Goal: Navigation & Orientation: Find specific page/section

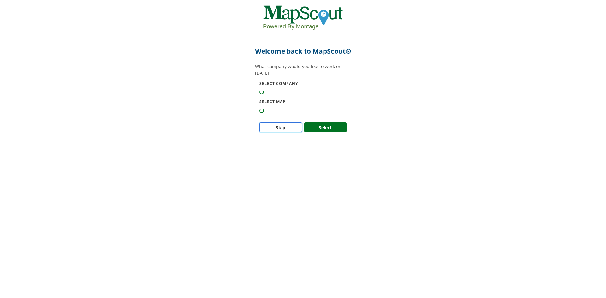
click at [277, 133] on button "Skip" at bounding box center [280, 127] width 43 height 10
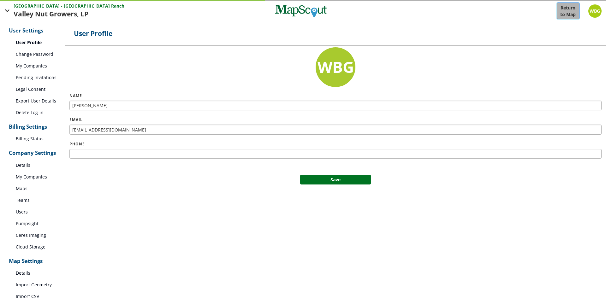
click at [576, 15] on button "Return to Map" at bounding box center [568, 11] width 23 height 17
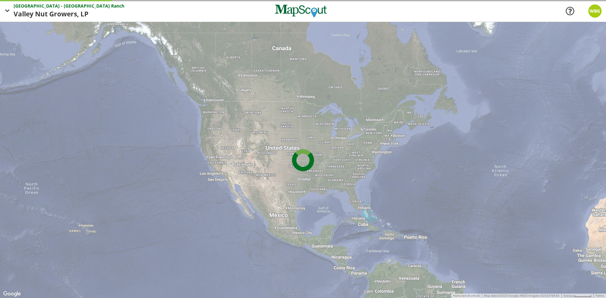
click at [64, 13] on span "Valley Nut Growers," at bounding box center [47, 14] width 67 height 10
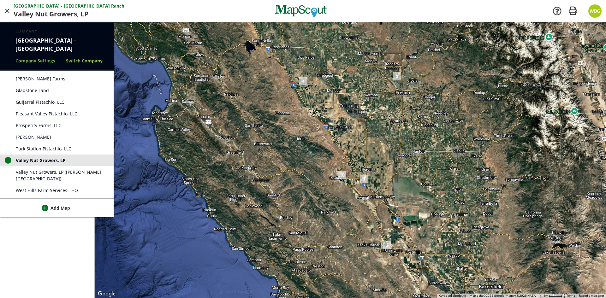
click at [82, 61] on link "Switch Company" at bounding box center [84, 60] width 37 height 7
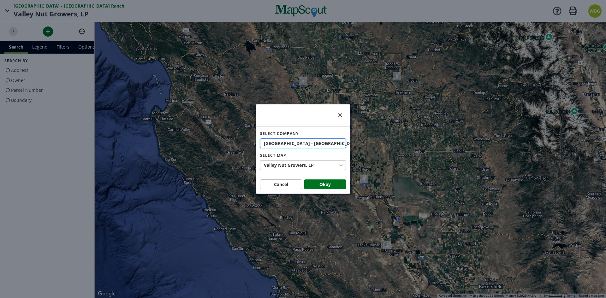
click at [361, 144] on span "Ranch" at bounding box center [367, 143] width 13 height 7
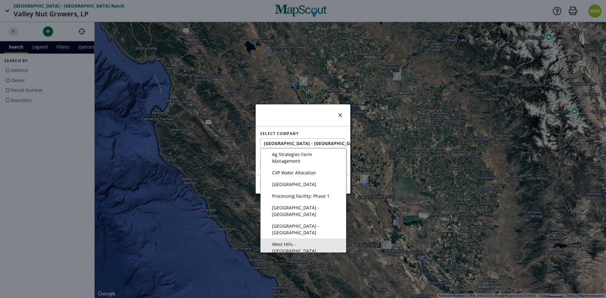
click at [301, 241] on span "West Hills - [GEOGRAPHIC_DATA]" at bounding box center [305, 247] width 67 height 13
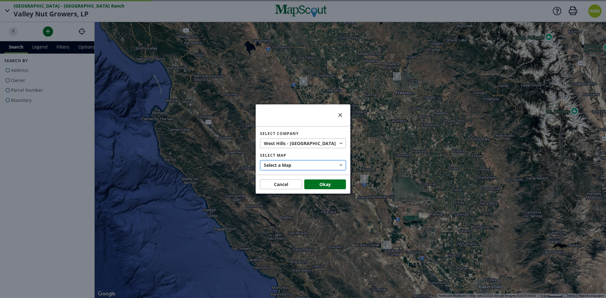
click at [304, 167] on button "Select a Map" at bounding box center [303, 165] width 86 height 10
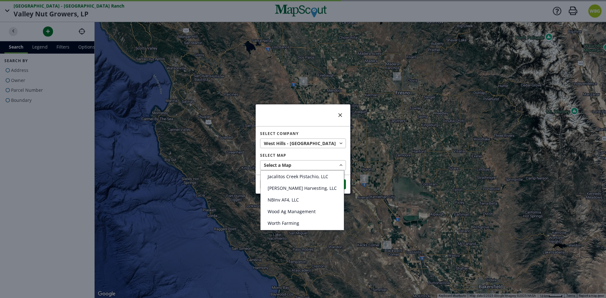
click at [314, 145] on div at bounding box center [303, 149] width 606 height 298
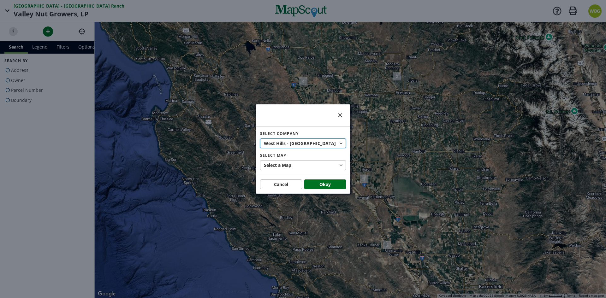
click at [314, 144] on button "West Hills - [GEOGRAPHIC_DATA]" at bounding box center [303, 144] width 86 height 10
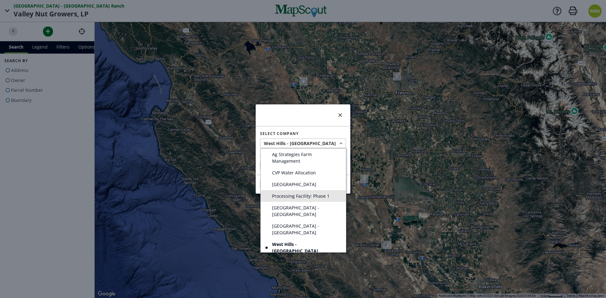
scroll to position [32, 0]
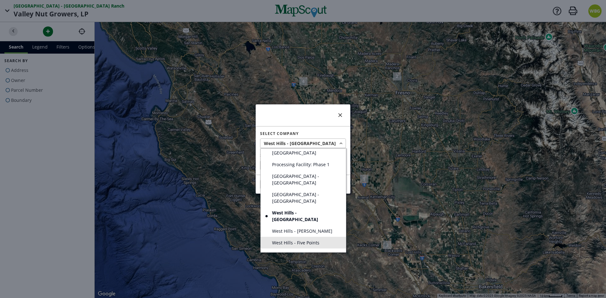
click at [298, 240] on span "West Hills - Five Points" at bounding box center [295, 243] width 47 height 7
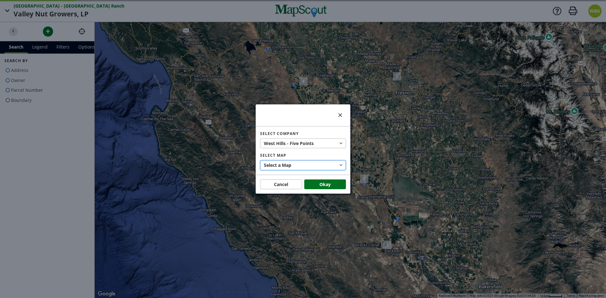
click at [309, 168] on button "Select a Map" at bounding box center [303, 165] width 86 height 10
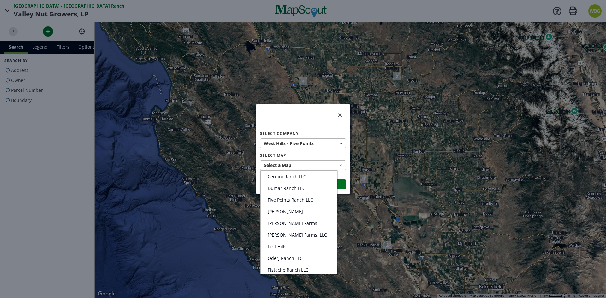
click at [297, 165] on div at bounding box center [303, 149] width 606 height 298
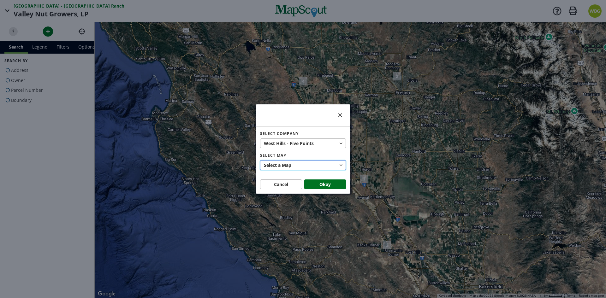
click at [299, 164] on button "Select a Map" at bounding box center [303, 165] width 86 height 10
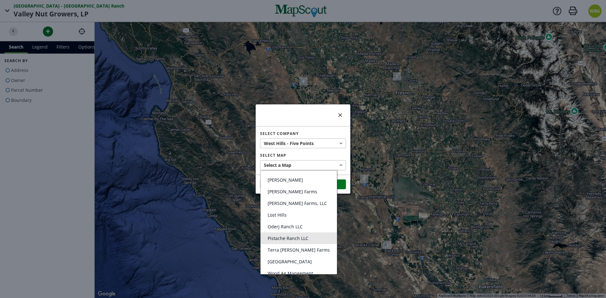
click at [301, 240] on span "Pistache Ranch LLC" at bounding box center [288, 238] width 41 height 6
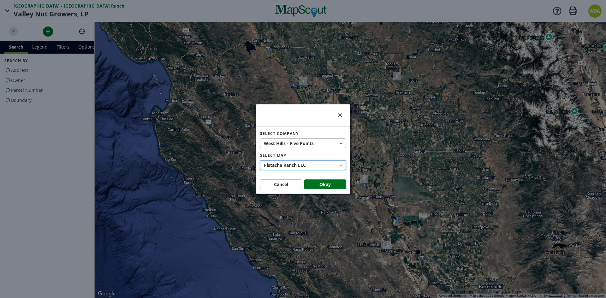
click at [302, 166] on span "LLC" at bounding box center [302, 165] width 8 height 7
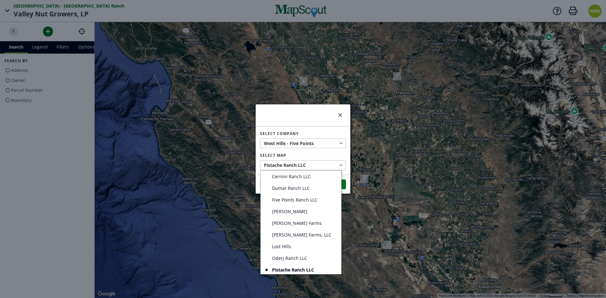
click at [304, 144] on div at bounding box center [303, 149] width 606 height 298
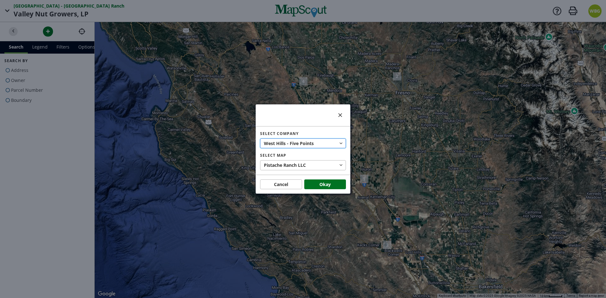
click at [312, 143] on span "Points" at bounding box center [307, 143] width 14 height 7
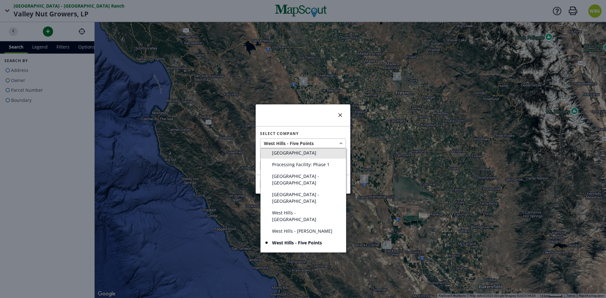
scroll to position [63, 0]
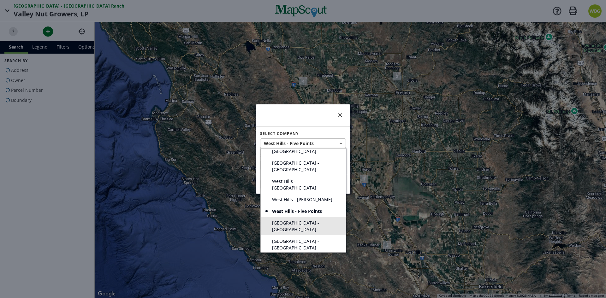
click at [302, 217] on link "[GEOGRAPHIC_DATA] - [GEOGRAPHIC_DATA]" at bounding box center [303, 226] width 85 height 18
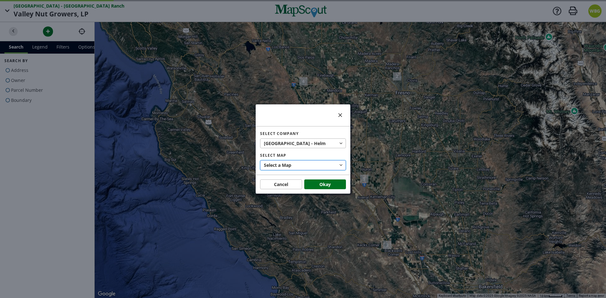
click at [301, 165] on button "Select a Map" at bounding box center [303, 165] width 86 height 10
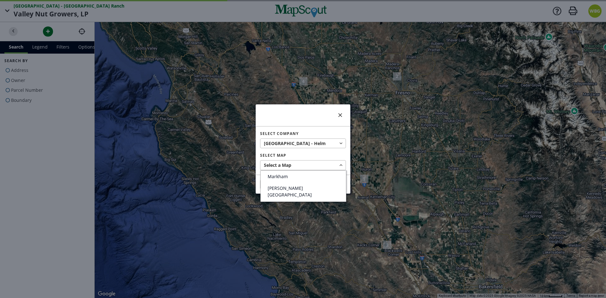
click at [303, 143] on div at bounding box center [303, 149] width 606 height 298
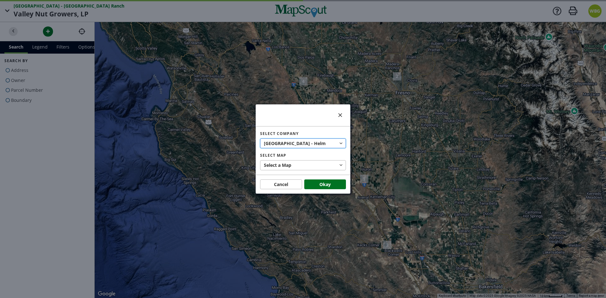
click at [303, 143] on button "West Hills - [PERSON_NAME][GEOGRAPHIC_DATA]" at bounding box center [303, 144] width 86 height 10
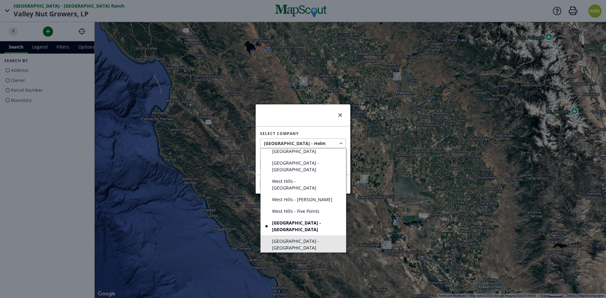
click at [300, 238] on span "[GEOGRAPHIC_DATA] - [GEOGRAPHIC_DATA]" at bounding box center [305, 244] width 67 height 13
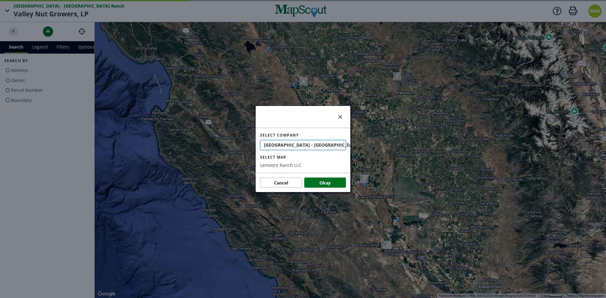
click at [309, 145] on span "[GEOGRAPHIC_DATA] - [GEOGRAPHIC_DATA]" at bounding box center [313, 145] width 98 height 7
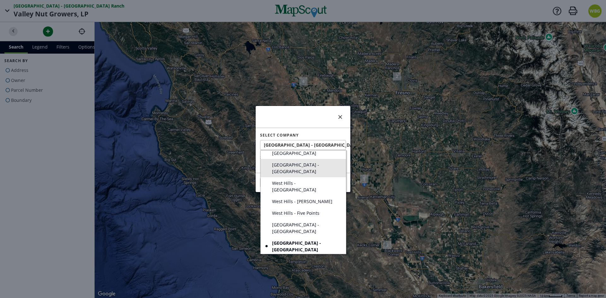
scroll to position [95, 0]
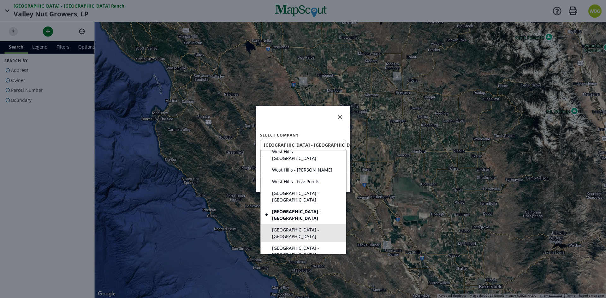
click at [307, 227] on span "[GEOGRAPHIC_DATA] - [GEOGRAPHIC_DATA]" at bounding box center [305, 233] width 67 height 13
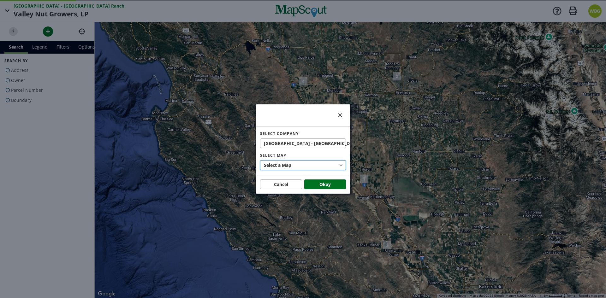
click at [305, 165] on button "Select a Map" at bounding box center [303, 165] width 86 height 10
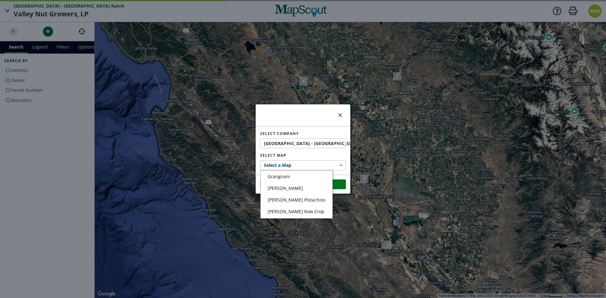
click at [305, 165] on div at bounding box center [303, 149] width 606 height 298
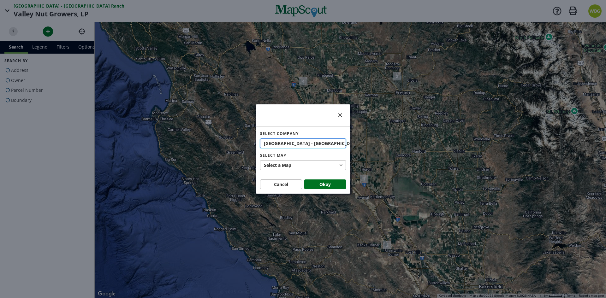
click at [297, 140] on span "[GEOGRAPHIC_DATA] - [GEOGRAPHIC_DATA]" at bounding box center [313, 143] width 98 height 7
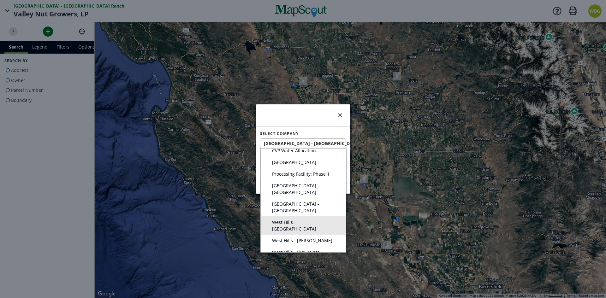
scroll to position [32, 0]
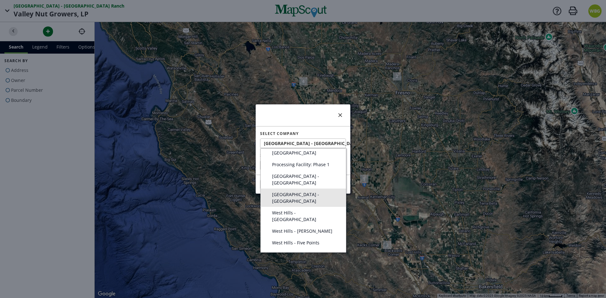
click at [310, 191] on span "[GEOGRAPHIC_DATA] - [GEOGRAPHIC_DATA]" at bounding box center [305, 197] width 67 height 13
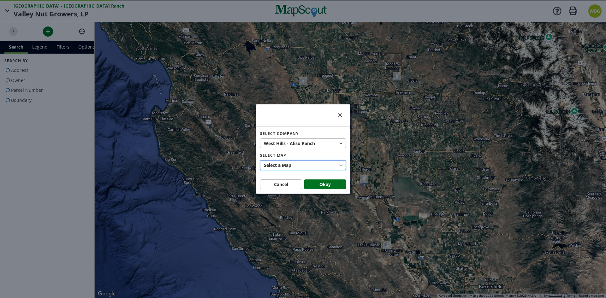
click at [312, 165] on button "Select a Map" at bounding box center [303, 165] width 86 height 10
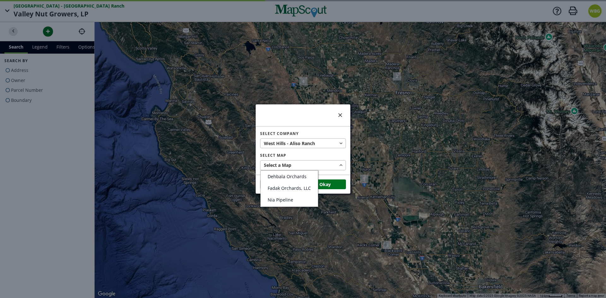
click at [310, 142] on div at bounding box center [303, 149] width 606 height 298
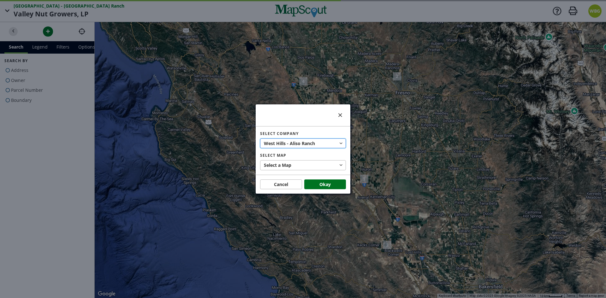
click at [310, 140] on span "Ranch" at bounding box center [308, 143] width 13 height 7
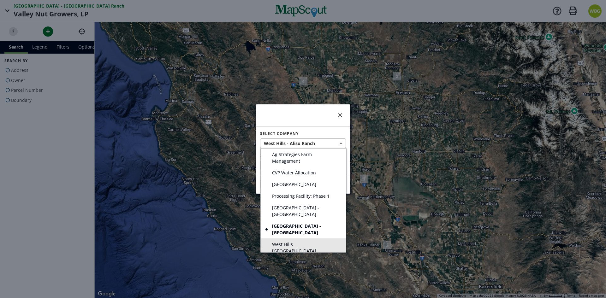
click at [314, 239] on link "West Hills - [GEOGRAPHIC_DATA]" at bounding box center [303, 248] width 85 height 18
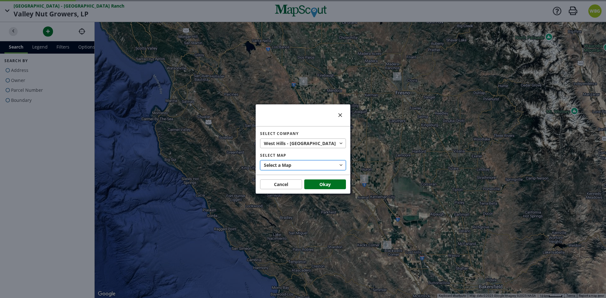
click at [311, 165] on button "Select a Map" at bounding box center [303, 165] width 86 height 10
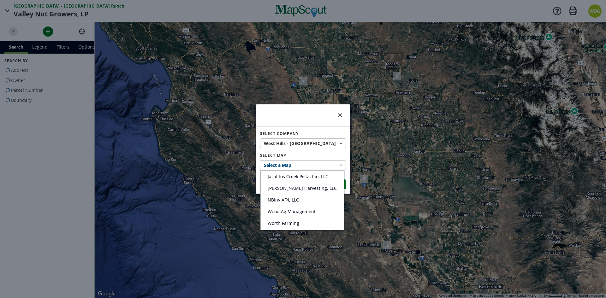
click at [311, 165] on div at bounding box center [303, 149] width 606 height 298
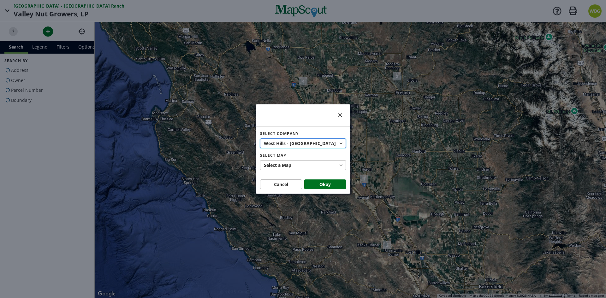
click at [309, 141] on span "West Hills - [GEOGRAPHIC_DATA]" at bounding box center [300, 143] width 73 height 7
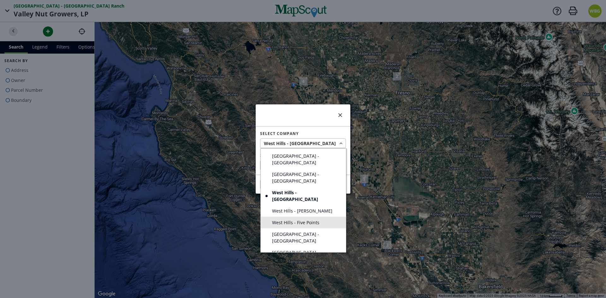
scroll to position [63, 0]
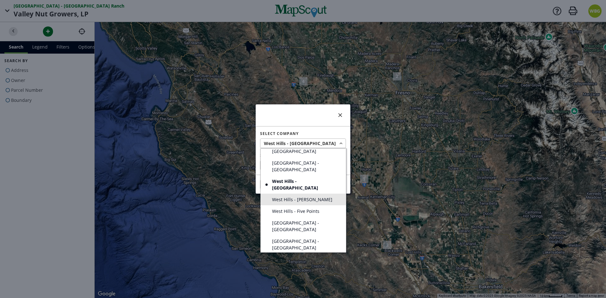
click at [312, 196] on span "West Hills - [PERSON_NAME]" at bounding box center [302, 199] width 60 height 7
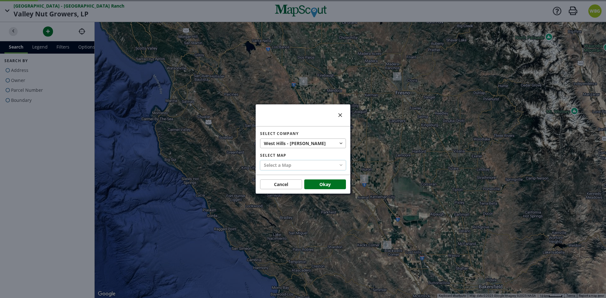
click at [311, 163] on button "Select a Map" at bounding box center [303, 165] width 86 height 10
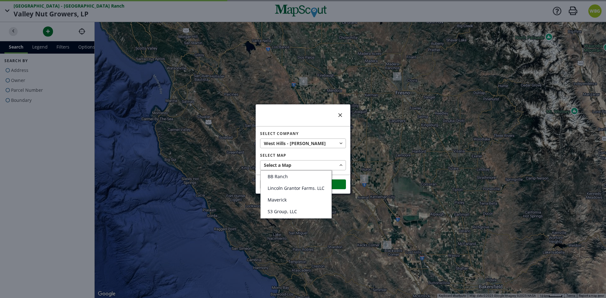
click at [305, 137] on div at bounding box center [303, 149] width 606 height 298
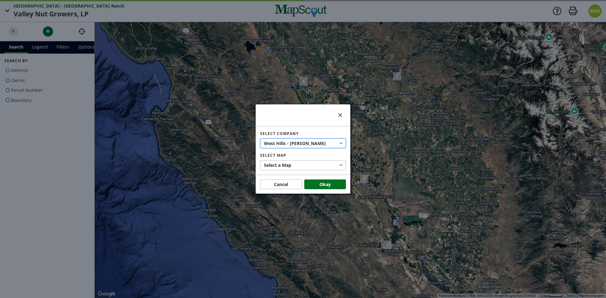
click at [306, 140] on span "West Hills - [PERSON_NAME]" at bounding box center [295, 143] width 63 height 7
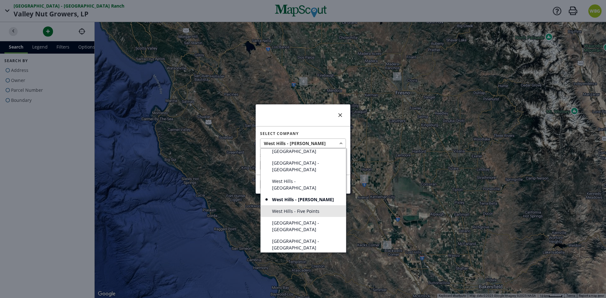
click at [311, 208] on span "West Hills - Five Points" at bounding box center [295, 211] width 47 height 7
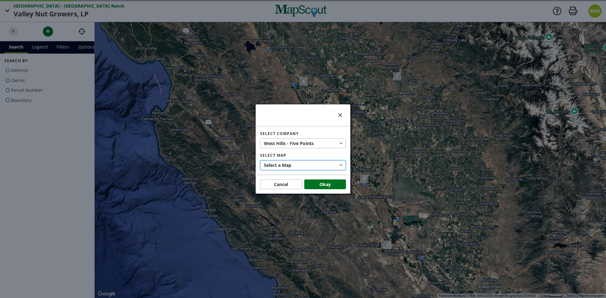
click at [303, 166] on button "Select a Map" at bounding box center [303, 165] width 86 height 10
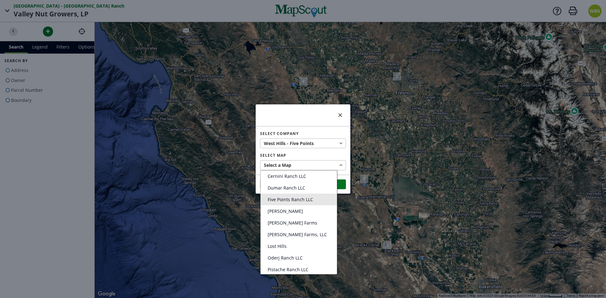
scroll to position [0, 0]
click at [312, 158] on div at bounding box center [303, 149] width 606 height 298
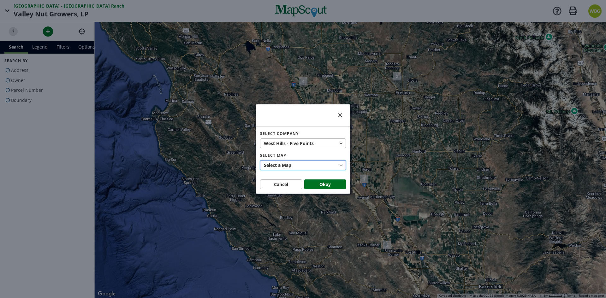
click at [312, 164] on button "Select a Map" at bounding box center [303, 165] width 86 height 10
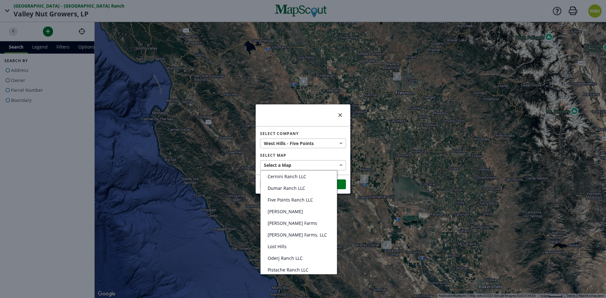
click at [308, 148] on div at bounding box center [303, 149] width 606 height 298
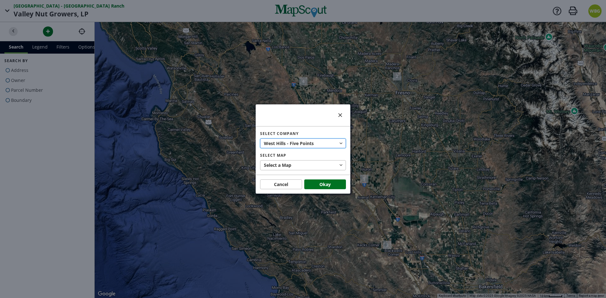
click at [311, 143] on span "Points" at bounding box center [307, 143] width 14 height 7
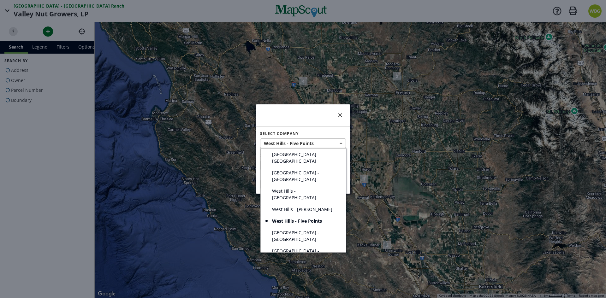
scroll to position [63, 0]
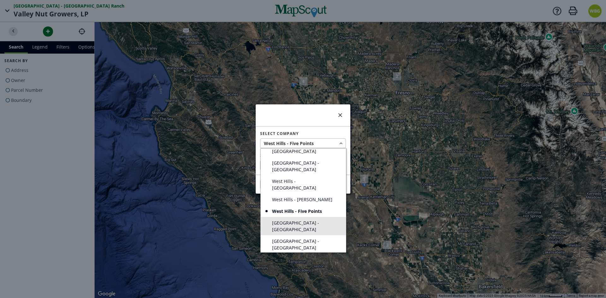
click at [304, 220] on span "[GEOGRAPHIC_DATA] - [GEOGRAPHIC_DATA]" at bounding box center [305, 226] width 67 height 13
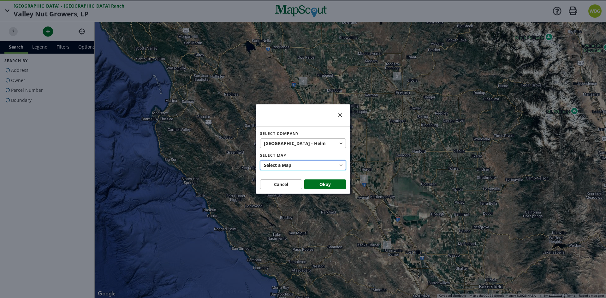
click at [305, 168] on button "Select a Map" at bounding box center [303, 165] width 86 height 10
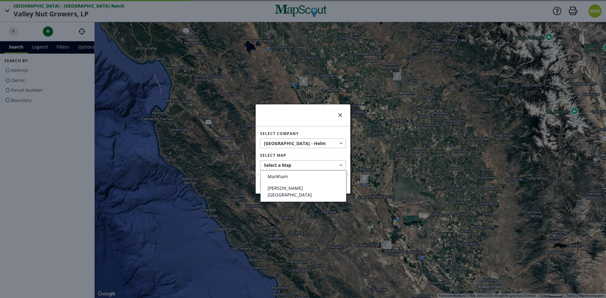
click at [303, 139] on div at bounding box center [303, 149] width 606 height 298
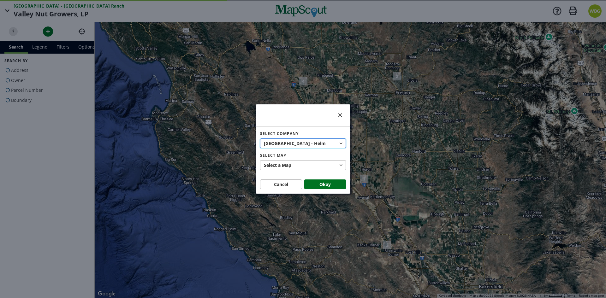
click at [304, 143] on button "West Hills - [PERSON_NAME][GEOGRAPHIC_DATA]" at bounding box center [303, 144] width 86 height 10
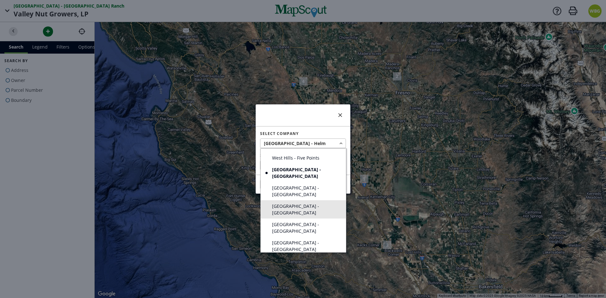
scroll to position [126, 0]
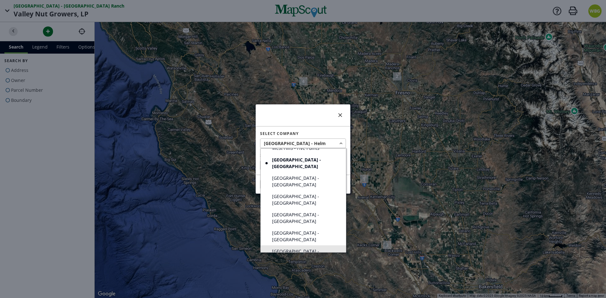
click at [311, 246] on link "[GEOGRAPHIC_DATA] - [PERSON_NAME]" at bounding box center [303, 255] width 85 height 18
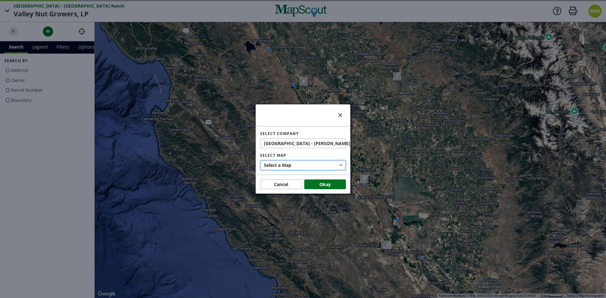
click at [308, 168] on button "Select a Map" at bounding box center [303, 165] width 86 height 10
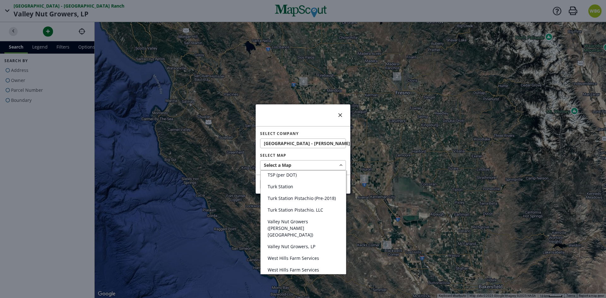
scroll to position [456, 0]
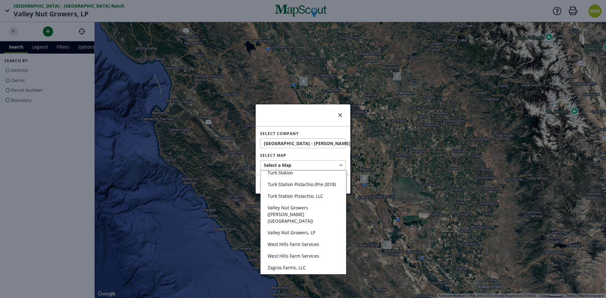
click at [313, 148] on div at bounding box center [303, 149] width 606 height 298
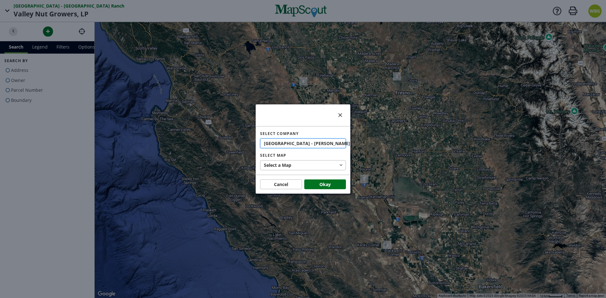
click at [314, 145] on button "West Hills - [PERSON_NAME]" at bounding box center [303, 144] width 86 height 10
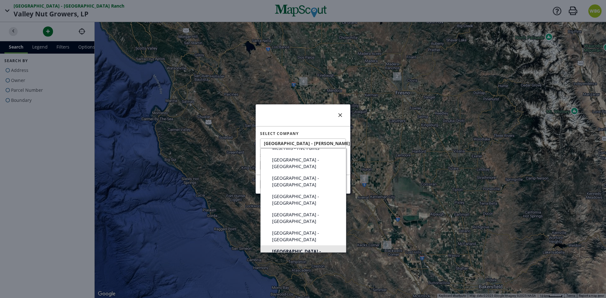
scroll to position [158, 0]
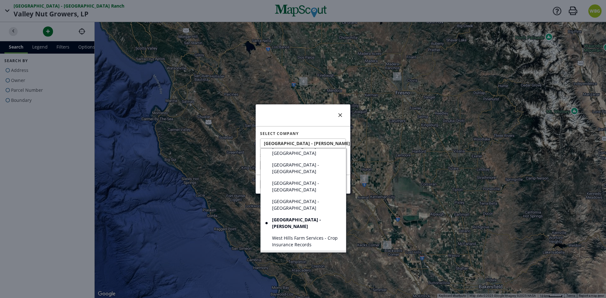
click at [303, 253] on span "West Hills Management" at bounding box center [297, 256] width 50 height 7
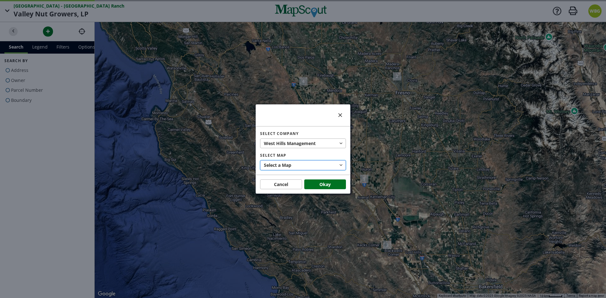
click at [304, 166] on button "Select a Map" at bounding box center [303, 165] width 86 height 10
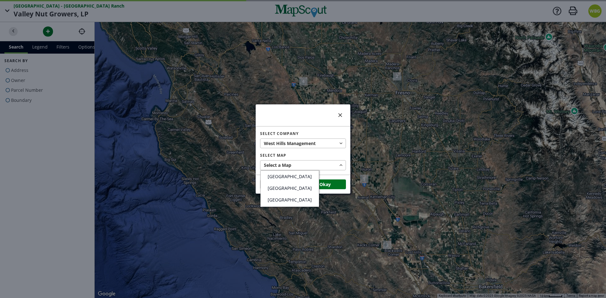
click at [303, 142] on div at bounding box center [303, 149] width 606 height 298
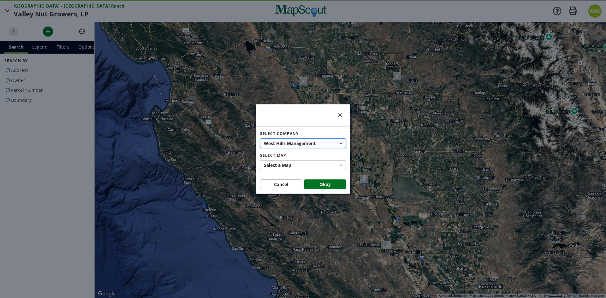
click at [303, 142] on span "West Hills Management" at bounding box center [290, 143] width 53 height 7
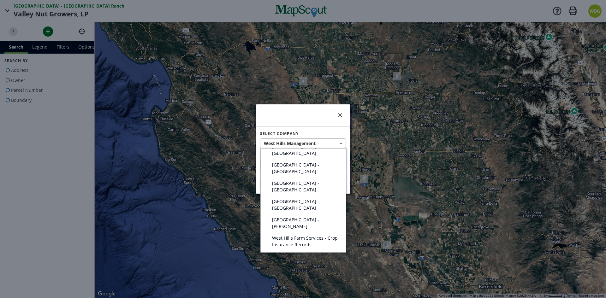
scroll to position [169, 0]
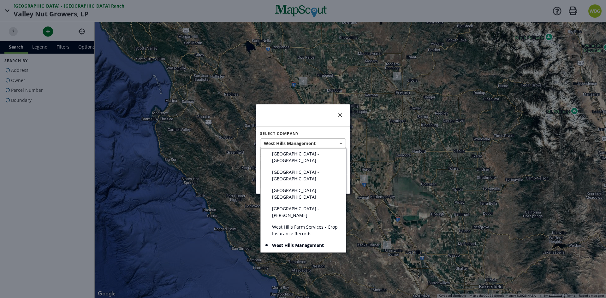
click at [297, 265] on span "[GEOGRAPHIC_DATA]- Archived" at bounding box center [305, 268] width 66 height 7
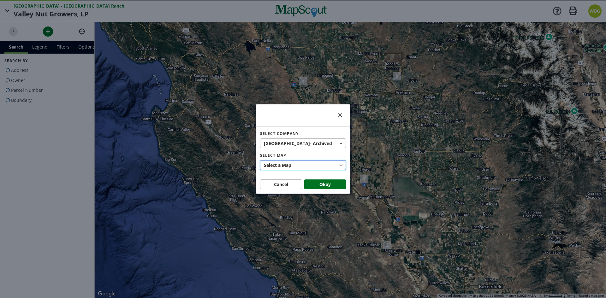
click at [299, 165] on button "Select a Map" at bounding box center [303, 165] width 86 height 10
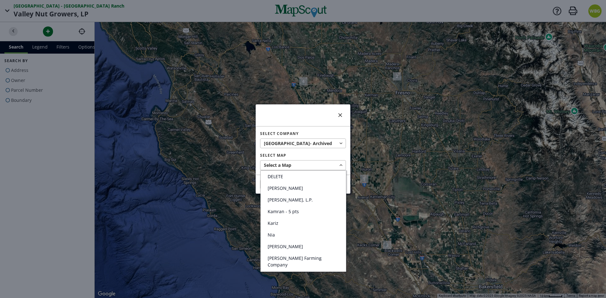
click at [293, 168] on div at bounding box center [303, 149] width 606 height 298
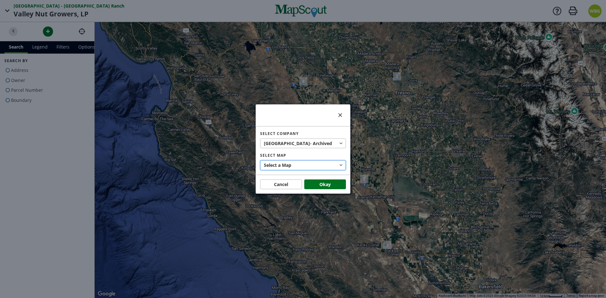
click at [303, 167] on button "Select a Map" at bounding box center [303, 165] width 86 height 10
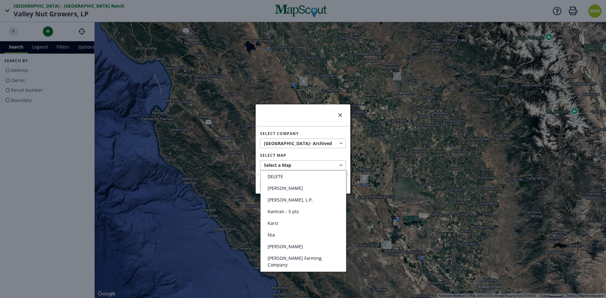
click at [317, 148] on div at bounding box center [303, 149] width 606 height 298
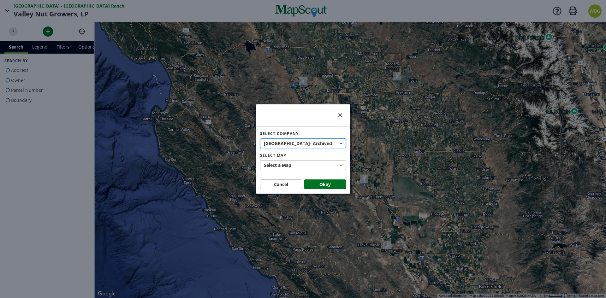
click at [320, 144] on button "[GEOGRAPHIC_DATA]- Archived" at bounding box center [303, 144] width 86 height 10
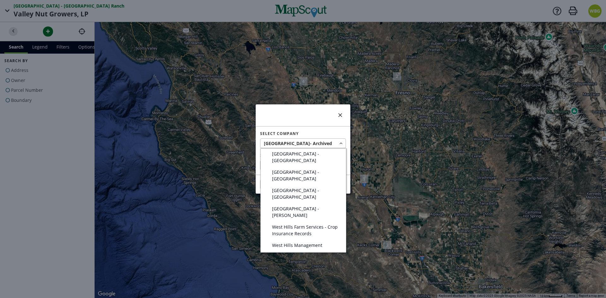
click at [317, 281] on link "[GEOGRAPHIC_DATA]- [GEOGRAPHIC_DATA]" at bounding box center [303, 290] width 85 height 18
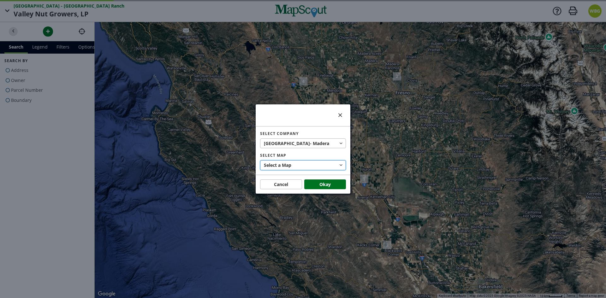
click at [308, 166] on button "Select a Map" at bounding box center [303, 165] width 86 height 10
click at [308, 166] on div at bounding box center [303, 149] width 606 height 298
